Goal: Task Accomplishment & Management: Complete application form

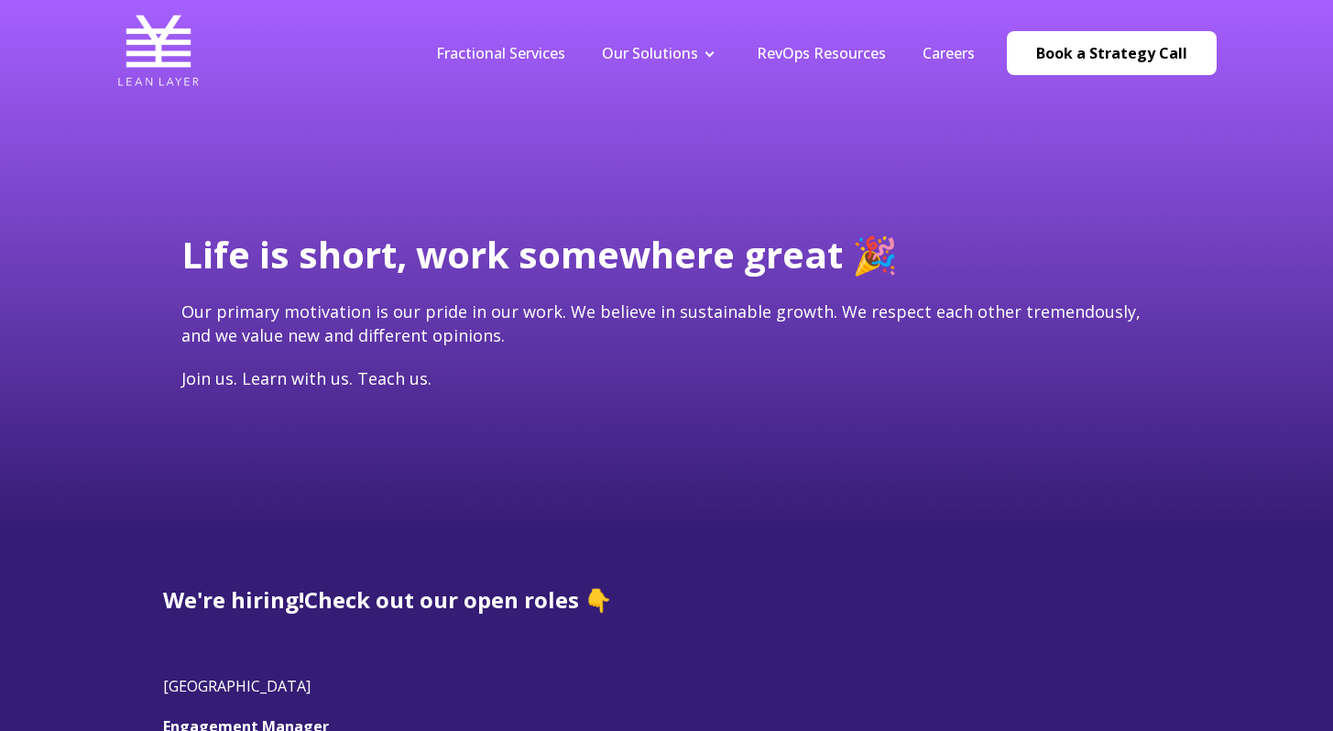
scroll to position [267, 0]
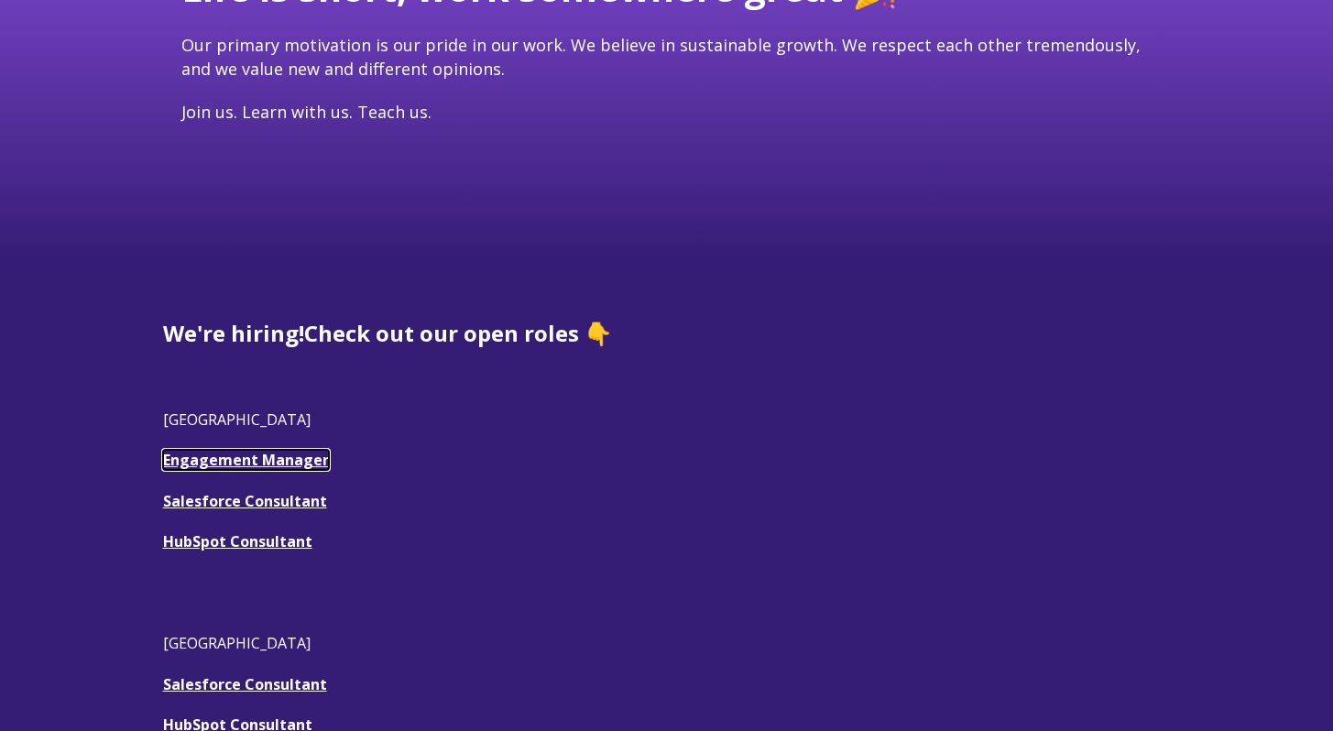
click at [258, 467] on link "Engagement Manager" at bounding box center [246, 460] width 166 height 20
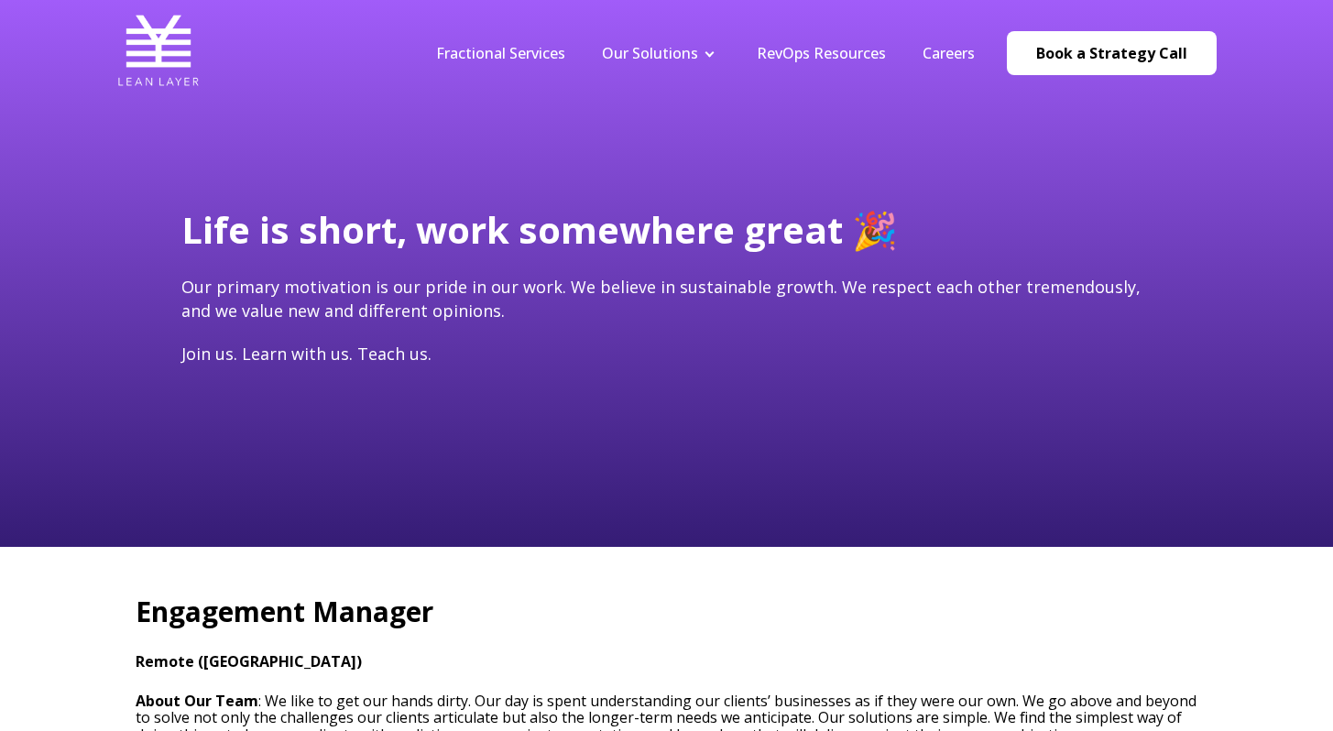
type input "[PERSON_NAME][EMAIL_ADDRESS][PERSON_NAME][DOMAIN_NAME]"
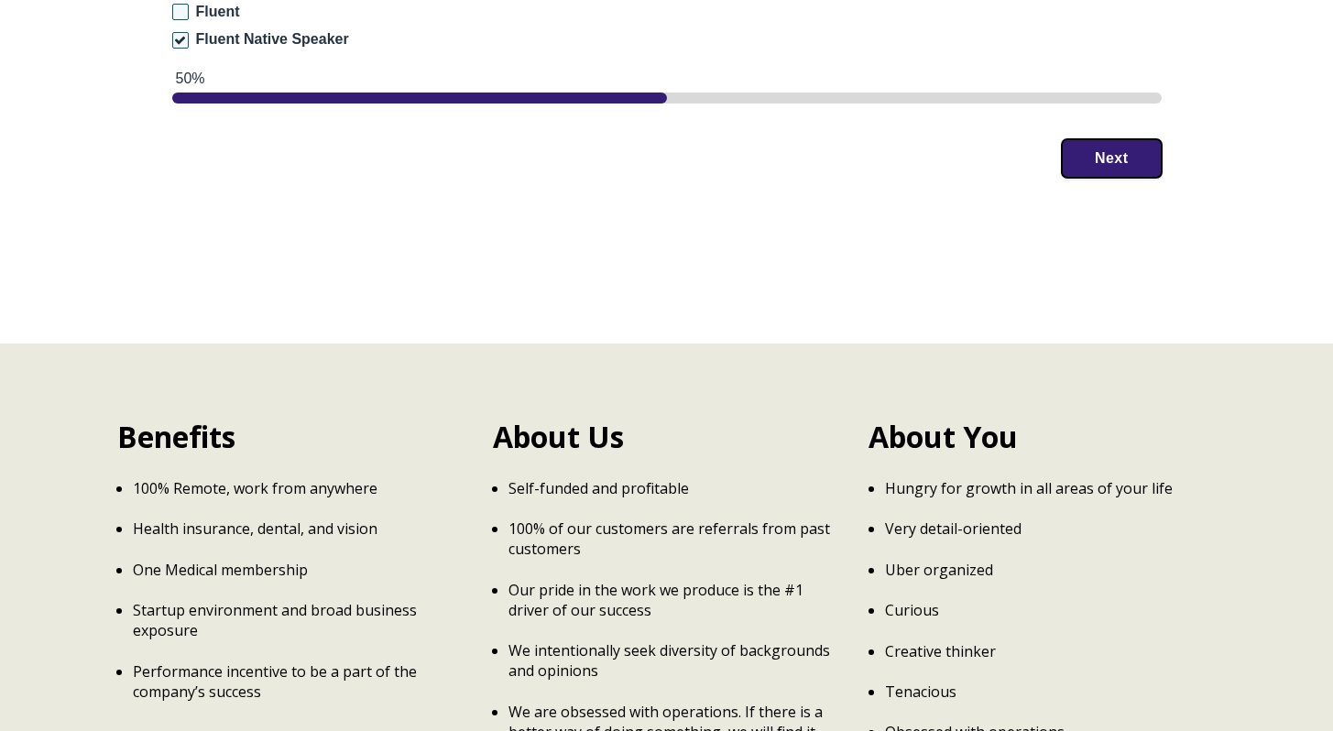
click at [1088, 140] on button "Next" at bounding box center [1112, 158] width 100 height 38
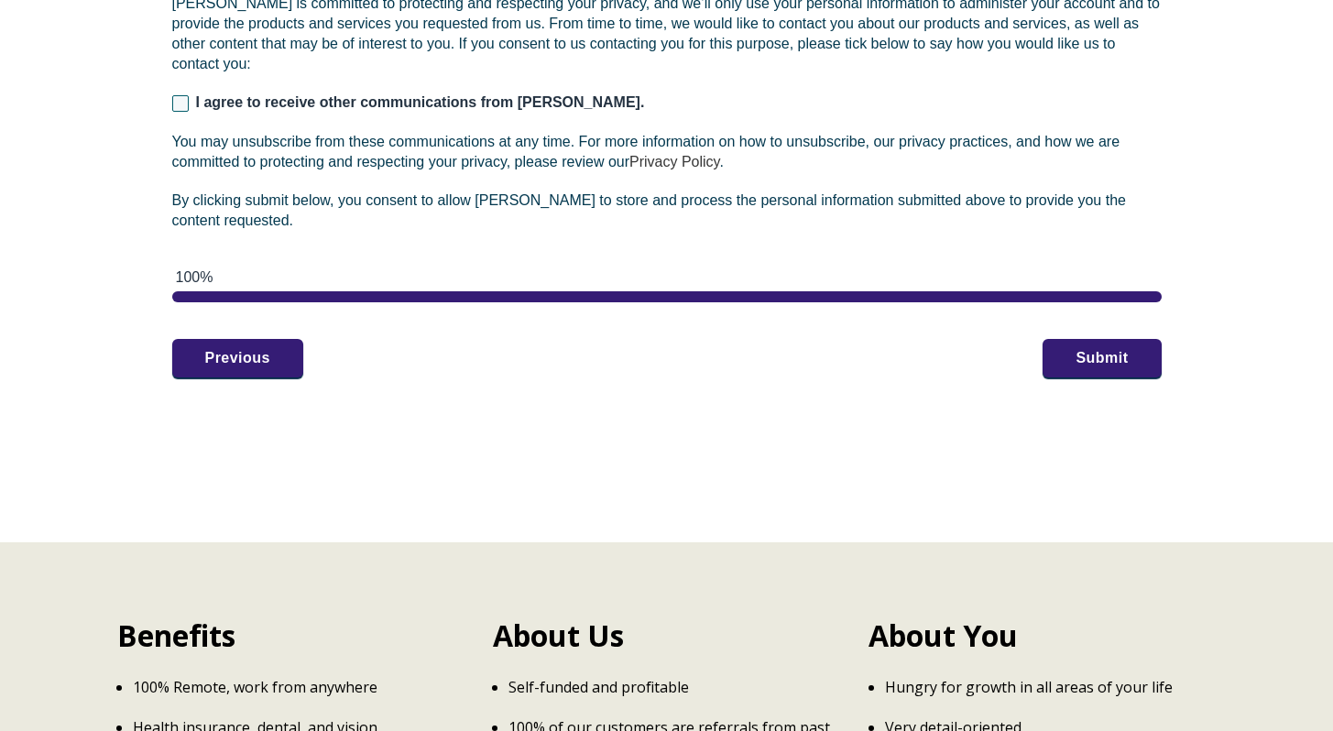
scroll to position [3010, 0]
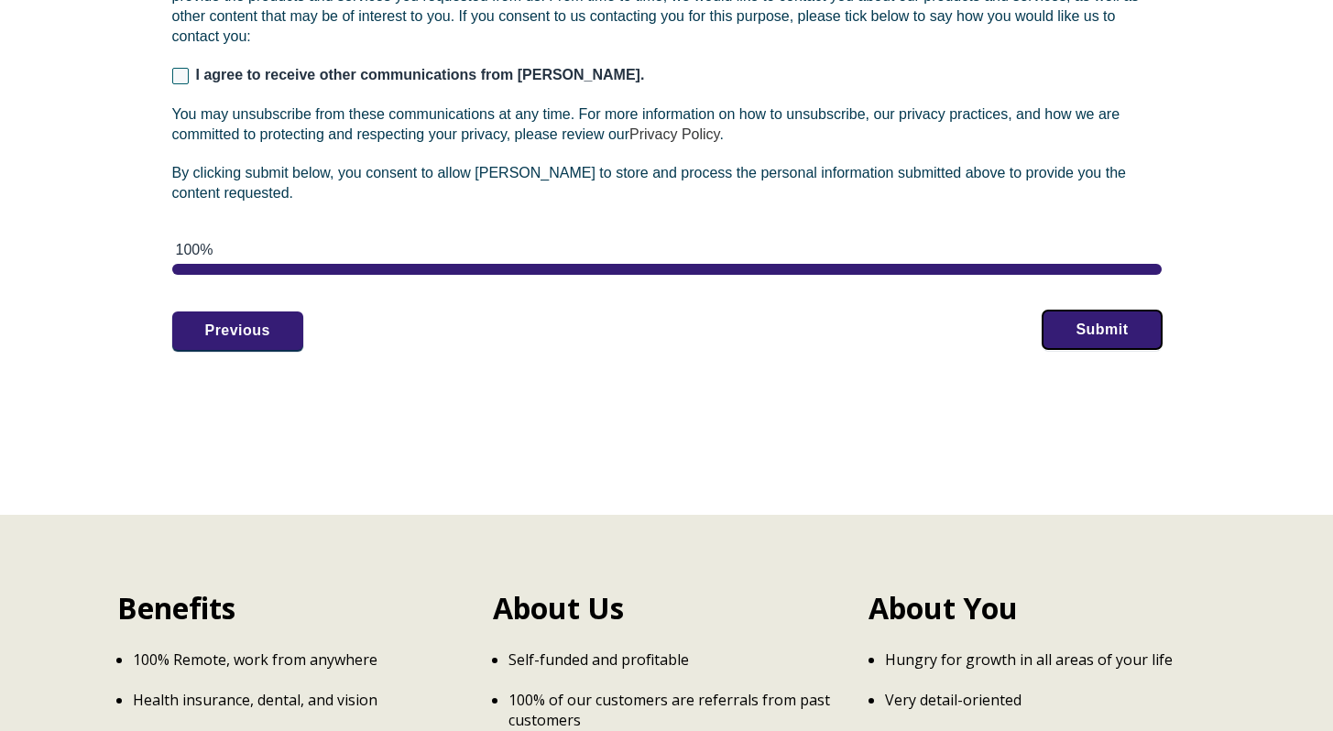
click at [1107, 312] on button "Submit" at bounding box center [1102, 330] width 118 height 38
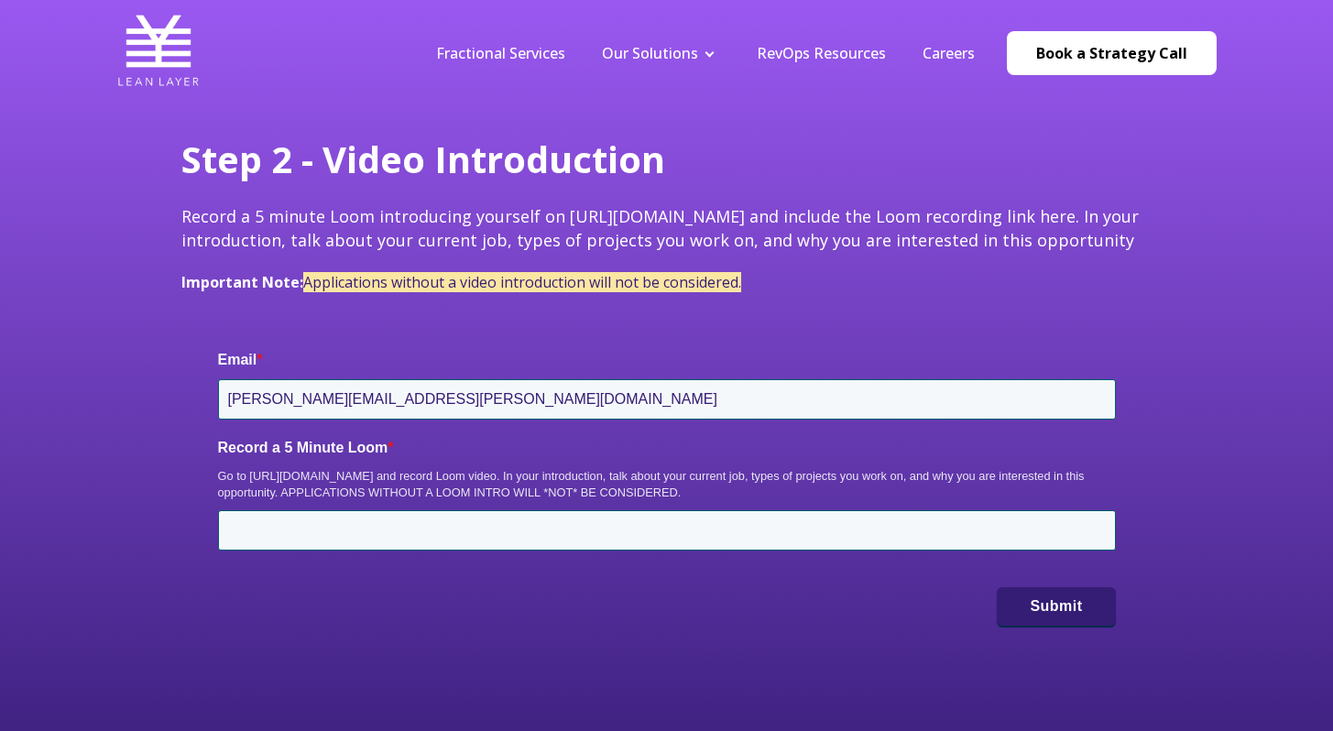
scroll to position [339, 0]
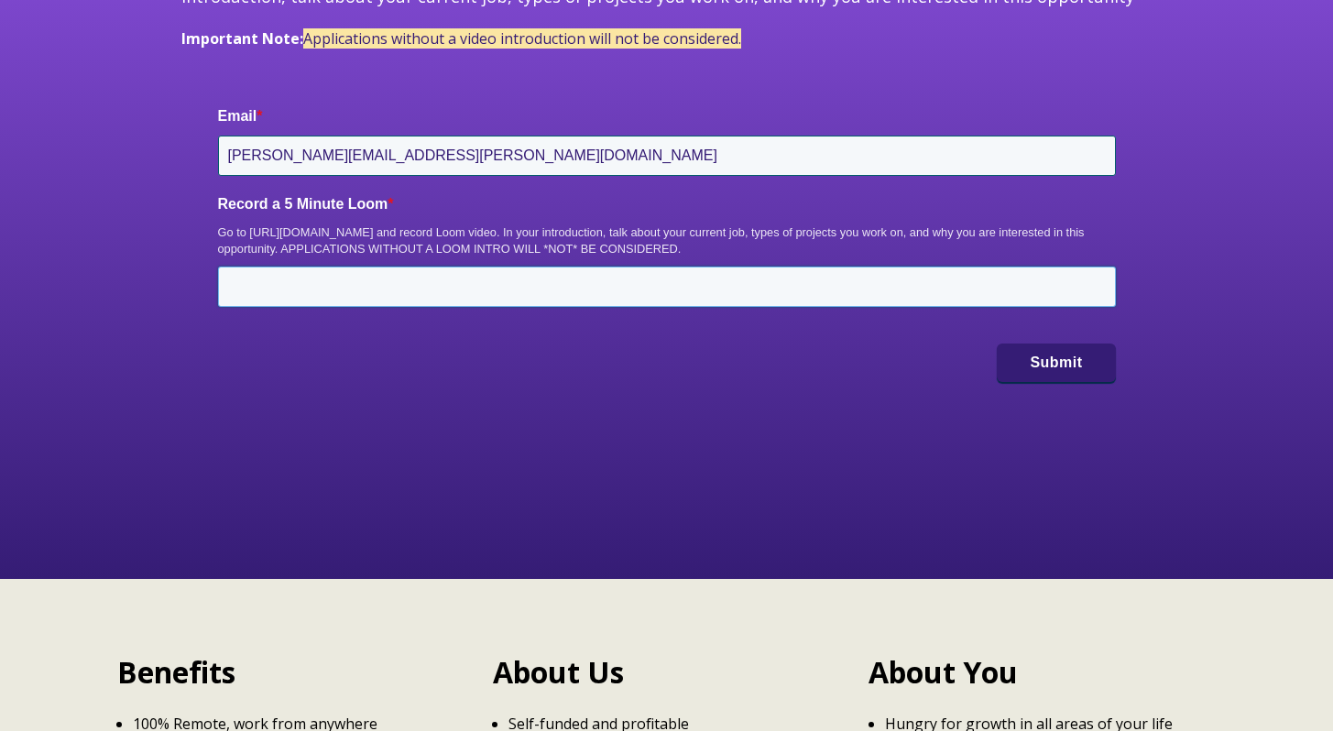
click at [455, 291] on input "Record a 5 Minute Loom *" at bounding box center [667, 287] width 898 height 40
paste input "[URL][DOMAIN_NAME]"
type input "[URL][DOMAIN_NAME]"
click at [1049, 357] on button "Submit" at bounding box center [1056, 362] width 118 height 38
